Goal: Task Accomplishment & Management: Manage account settings

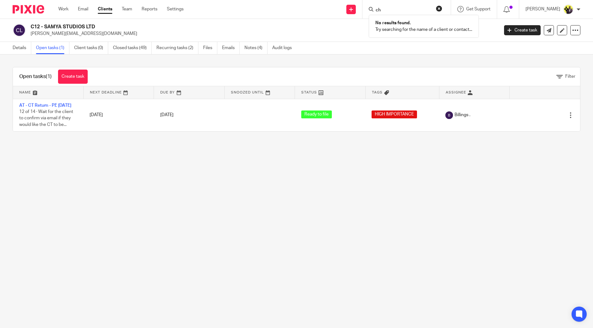
type input "c"
click at [180, 10] on link "Settings" at bounding box center [175, 9] width 17 height 6
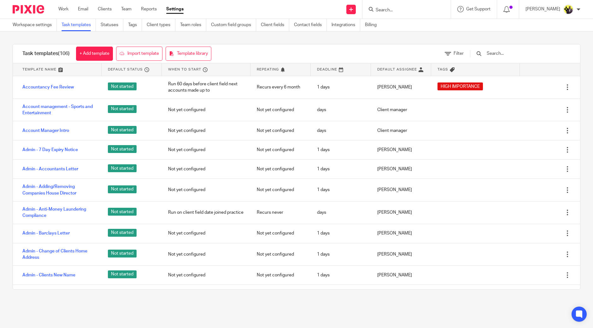
click at [510, 55] on input "text" at bounding box center [522, 53] width 73 height 7
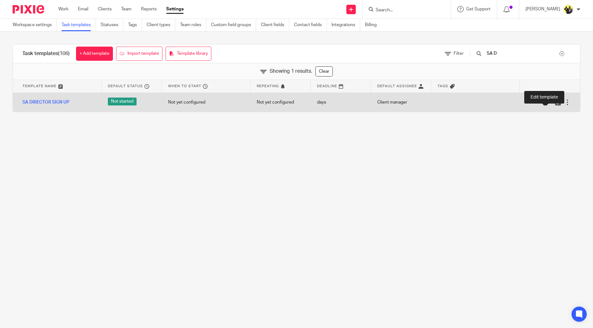
type input "SA D"
click at [545, 105] on icon at bounding box center [548, 102] width 6 height 6
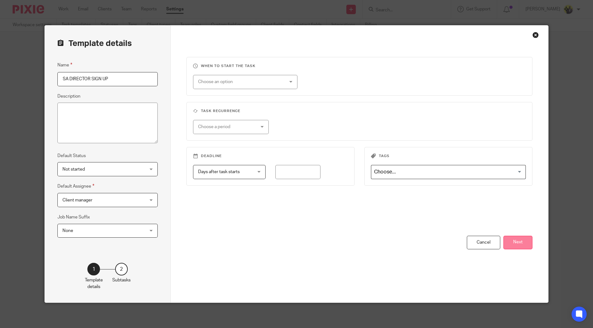
drag, startPoint x: 512, startPoint y: 239, endPoint x: 490, endPoint y: 236, distance: 21.9
click at [512, 239] on button "Next" at bounding box center [517, 243] width 29 height 14
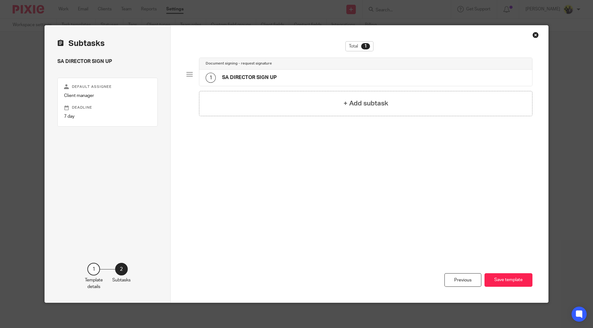
click at [321, 75] on div "1 SA DIRECTOR SIGN UP" at bounding box center [365, 78] width 333 height 16
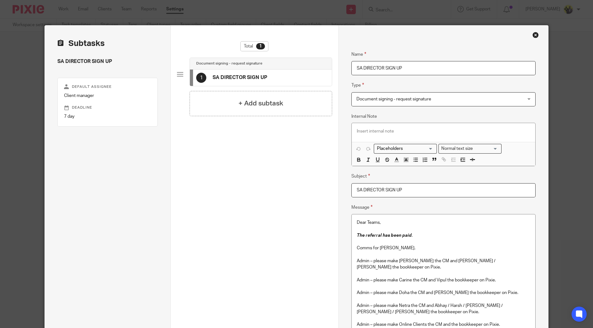
click at [434, 257] on p at bounding box center [442, 255] width 173 height 6
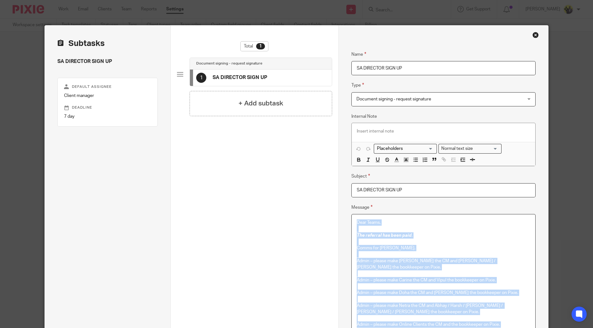
copy div "Dear Teams, The referral has been paid . Comms for Dennis. Admin – please make …"
click at [532, 37] on div "Close this dialog window" at bounding box center [535, 35] width 6 height 6
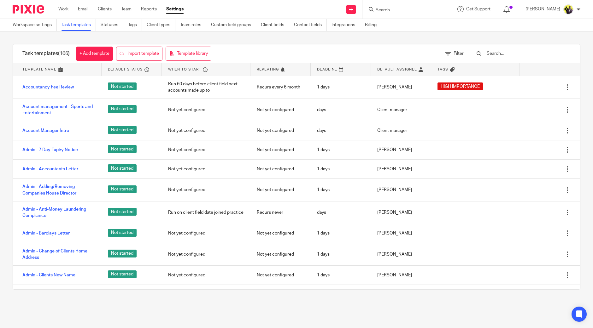
click at [425, 10] on input "Search" at bounding box center [403, 11] width 57 height 6
type input "amelia"
drag, startPoint x: 420, startPoint y: 14, endPoint x: 394, endPoint y: 4, distance: 27.7
click at [386, 6] on div "amelia Amelia McClelland M67 - THE SPARE RIB LTD Amelia McClelland < thespareri…" at bounding box center [406, 9] width 88 height 19
click at [408, 9] on input "amelia" at bounding box center [403, 11] width 57 height 6
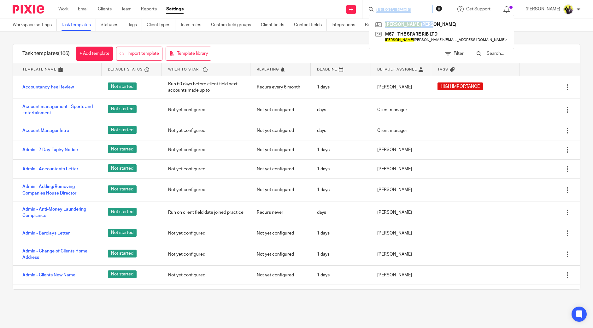
drag, startPoint x: 425, startPoint y: 15, endPoint x: 381, endPoint y: 10, distance: 44.1
click at [381, 10] on div "amelia Amelia McClelland M67 - THE SPARE RIB LTD Amelia McClelland < thespareri…" at bounding box center [406, 9] width 88 height 19
click at [410, 7] on form "amelia" at bounding box center [408, 9] width 67 height 8
click at [442, 6] on button "reset" at bounding box center [439, 8] width 6 height 6
click at [421, 10] on input "Search" at bounding box center [403, 11] width 57 height 6
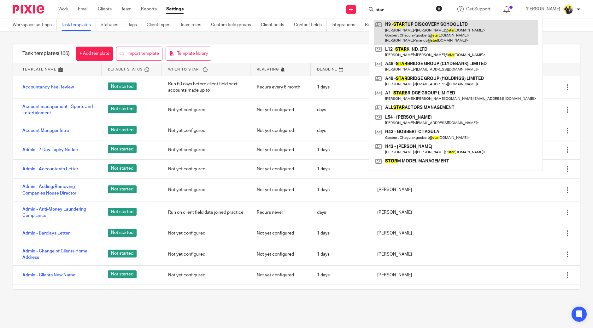
type input "star"
click at [421, 24] on link at bounding box center [456, 32] width 164 height 25
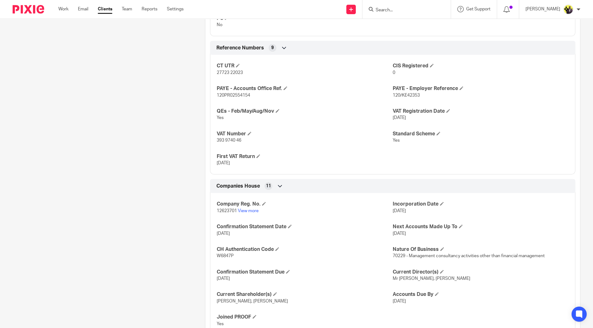
scroll to position [473, 0]
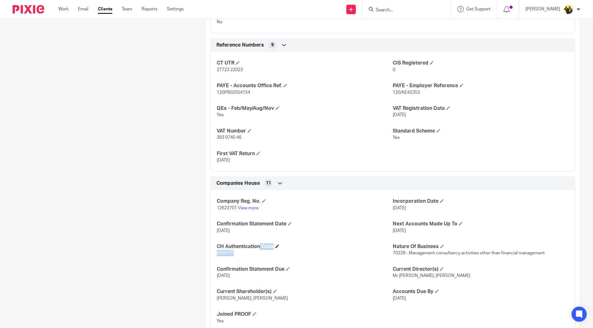
drag, startPoint x: 238, startPoint y: 250, endPoint x: 215, endPoint y: 245, distance: 23.9
click at [217, 245] on div "CH Authentication Code W6847P" at bounding box center [305, 250] width 176 height 13
copy div "CH Authentication Code W6847P"
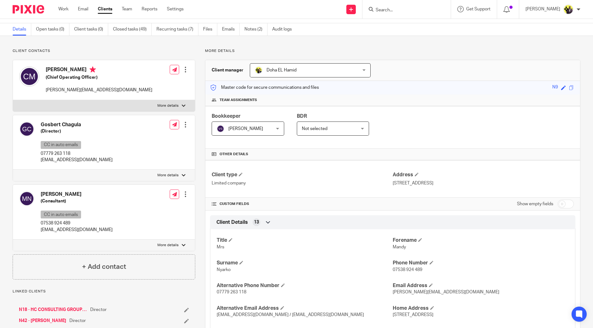
scroll to position [0, 0]
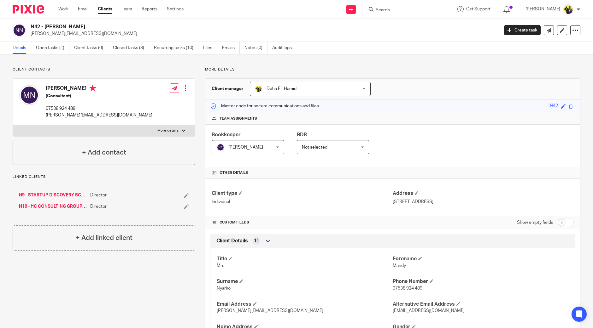
drag, startPoint x: 87, startPoint y: 28, endPoint x: 46, endPoint y: 29, distance: 41.3
click at [46, 29] on h2 "N42 - [PERSON_NAME]" at bounding box center [216, 27] width 371 height 7
copy h2 "MANDY NYARKO"
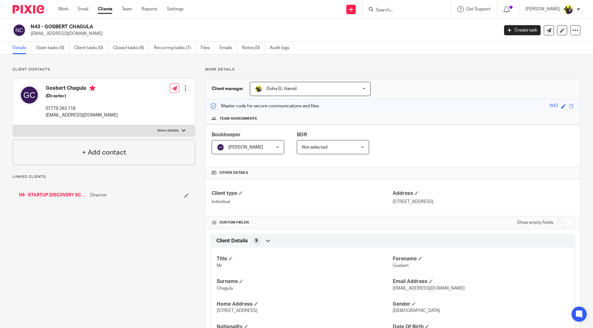
drag, startPoint x: 100, startPoint y: 26, endPoint x: 46, endPoint y: 27, distance: 54.2
click at [46, 26] on h2 "N43 - GOSBERT CHAGULA" at bounding box center [216, 27] width 371 height 7
copy h2 "GOSBERT CHAGULA"
drag, startPoint x: 0, startPoint y: 0, endPoint x: 47, endPoint y: 26, distance: 53.3
click at [47, 26] on h2 "N18 - HC CONSULTING GROUP LIMITED" at bounding box center [216, 27] width 371 height 7
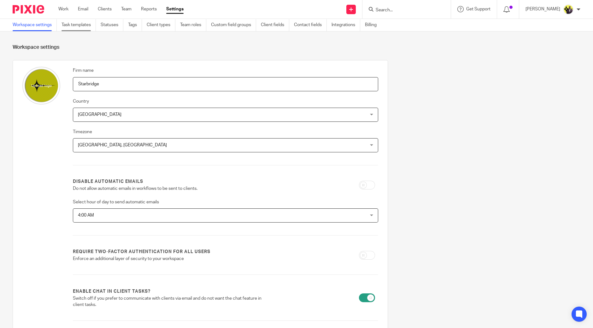
click at [84, 24] on link "Task templates" at bounding box center [78, 25] width 34 height 12
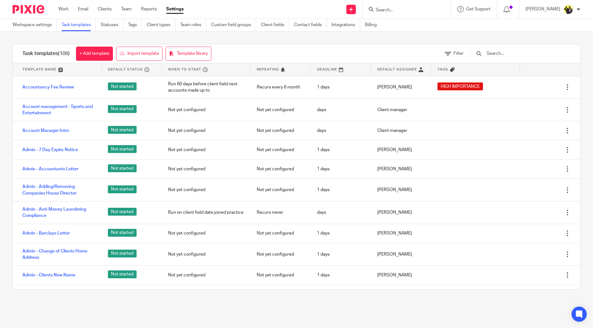
click at [511, 49] on div at bounding box center [516, 53] width 107 height 19
click at [511, 52] on input "text" at bounding box center [522, 53] width 73 height 7
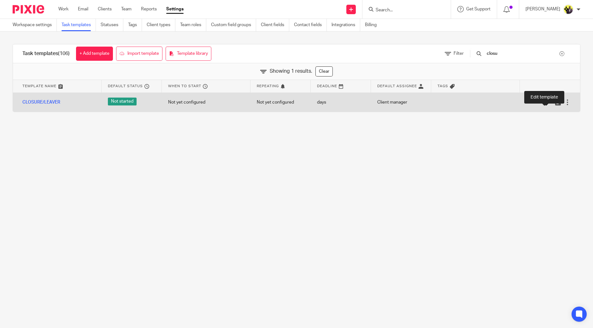
type input "closu"
click at [545, 101] on icon at bounding box center [548, 102] width 6 height 6
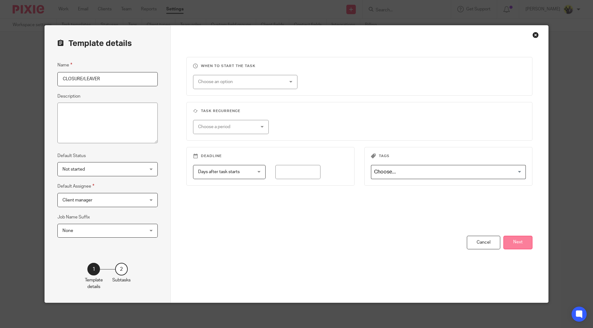
click at [519, 244] on button "Next" at bounding box center [517, 243] width 29 height 14
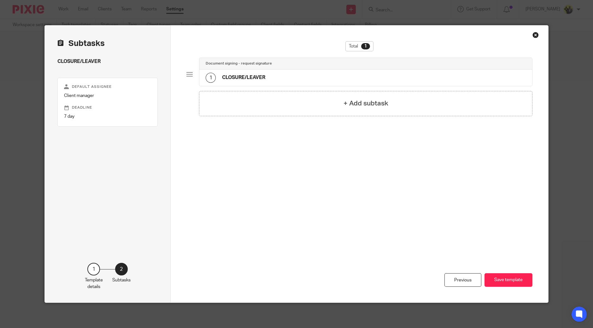
click at [249, 69] on div "Document signing - request signature" at bounding box center [365, 64] width 333 height 12
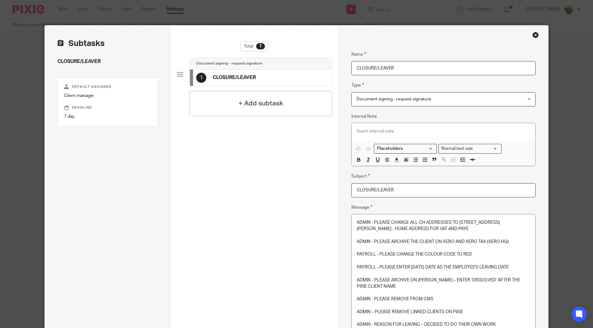
click at [405, 251] on p at bounding box center [442, 248] width 173 height 6
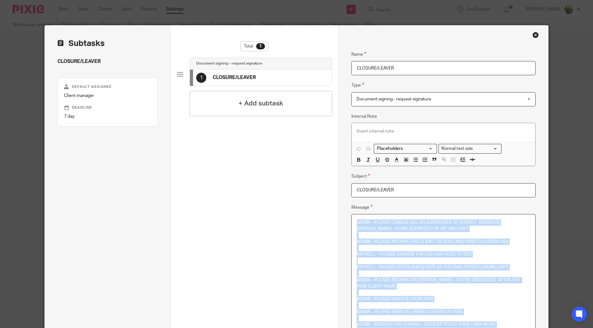
copy div "ADMIN - PLEASE CHANGE ALL CH ADDRESSES TO [STREET_ADDRESS][PERSON_NAME] - HOME …"
click at [434, 252] on p "PAYROLL - PLEASE CHANGE THE COLOUR CODE TO RED" at bounding box center [442, 255] width 173 height 6
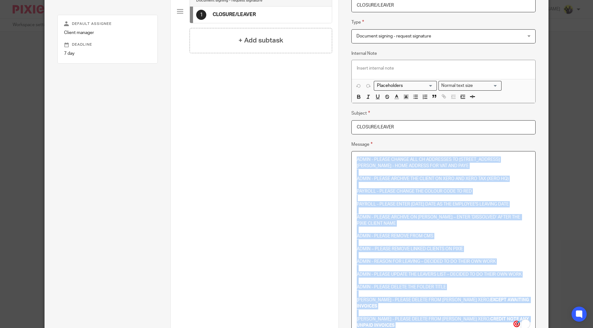
copy div "ADMIN - PLEASE CHANGE ALL CH ADDRESSES TO [STREET_ADDRESS][PERSON_NAME] - HOME …"
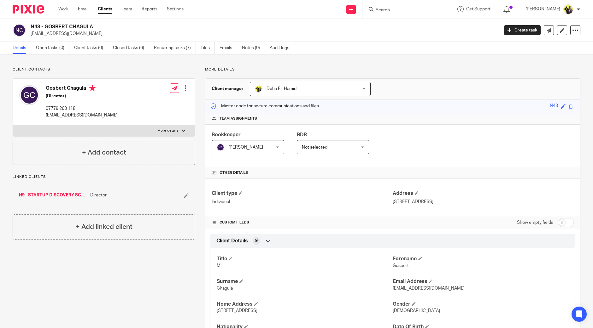
click at [102, 26] on h2 "N43 - GOSBERT CHAGULA" at bounding box center [216, 27] width 371 height 7
drag, startPoint x: 97, startPoint y: 27, endPoint x: 32, endPoint y: 27, distance: 65.9
click at [32, 27] on h2 "N43 - GOSBERT CHAGULA" at bounding box center [216, 27] width 371 height 7
copy h2 "N43 - GOSBERT CHAGULA"
drag, startPoint x: 131, startPoint y: 46, endPoint x: 146, endPoint y: 45, distance: 14.9
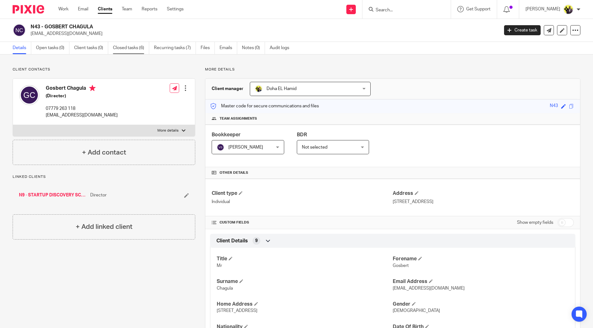
click at [131, 46] on link "Closed tasks (6)" at bounding box center [131, 48] width 36 height 12
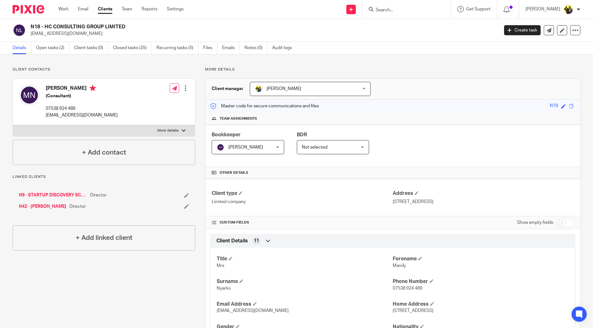
click at [129, 23] on div "N18 - HC CONSULTING GROUP LIMITED [PERSON_NAME][EMAIL_ADDRESS][DOMAIN_NAME] Cre…" at bounding box center [296, 30] width 593 height 23
click at [95, 25] on h2 "N42 - [PERSON_NAME]" at bounding box center [216, 27] width 371 height 7
drag, startPoint x: 86, startPoint y: 29, endPoint x: 32, endPoint y: 26, distance: 53.6
click at [32, 26] on h2 "N42 - [PERSON_NAME]" at bounding box center [216, 27] width 371 height 7
click at [80, 21] on div "N42 - MANDY NYARKO carly@startupdiscoveryschool.com Create task Update from Com…" at bounding box center [296, 30] width 593 height 23
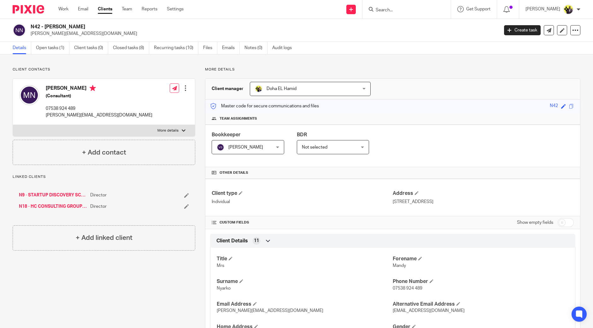
drag, startPoint x: 86, startPoint y: 24, endPoint x: 32, endPoint y: 26, distance: 54.2
click at [32, 26] on h2 "N42 - [PERSON_NAME]" at bounding box center [216, 27] width 371 height 7
copy h2 "N42 - [PERSON_NAME]"
